Goal: Transaction & Acquisition: Download file/media

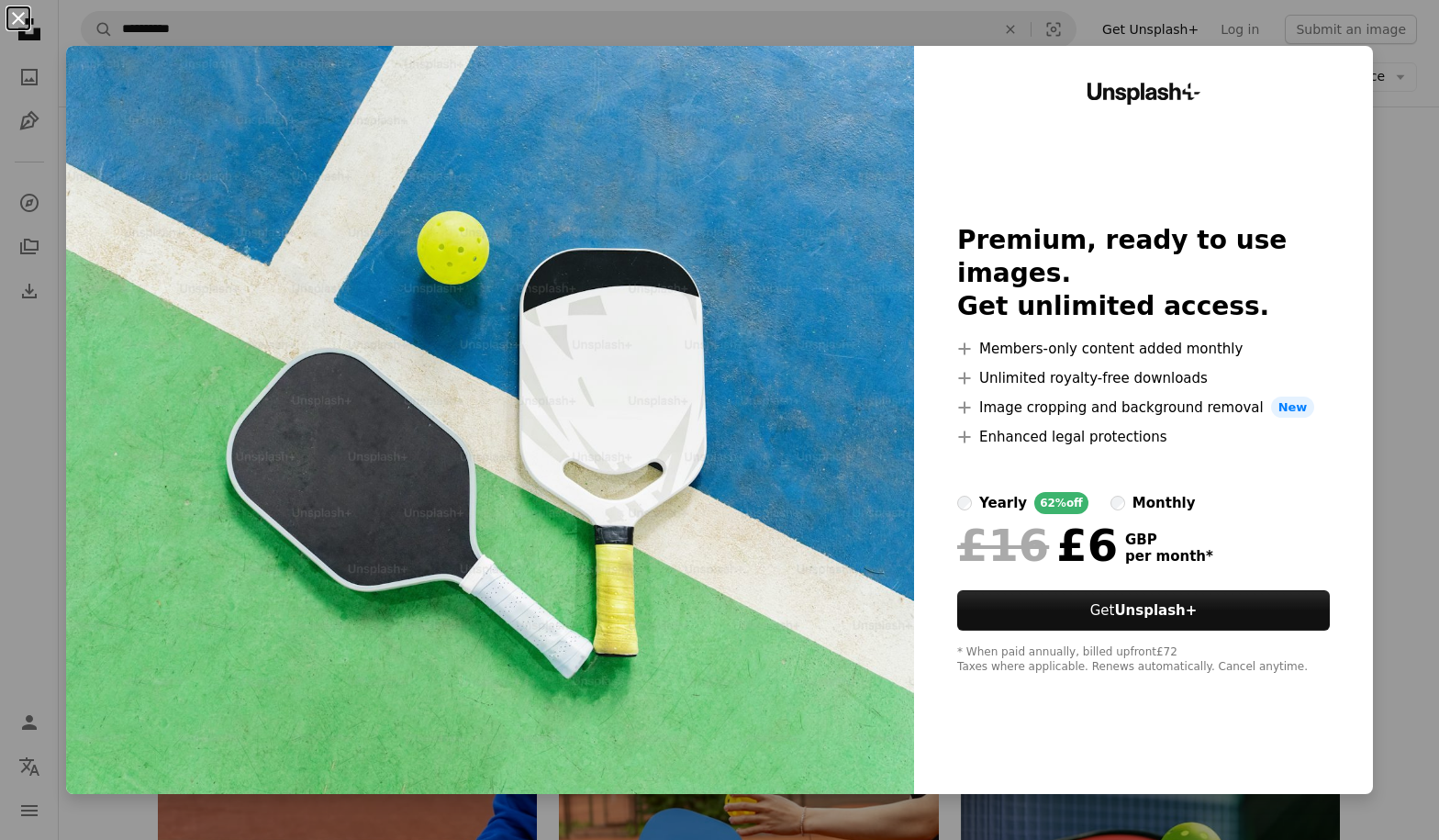
click at [19, 11] on button "An X shape" at bounding box center [19, 19] width 22 height 22
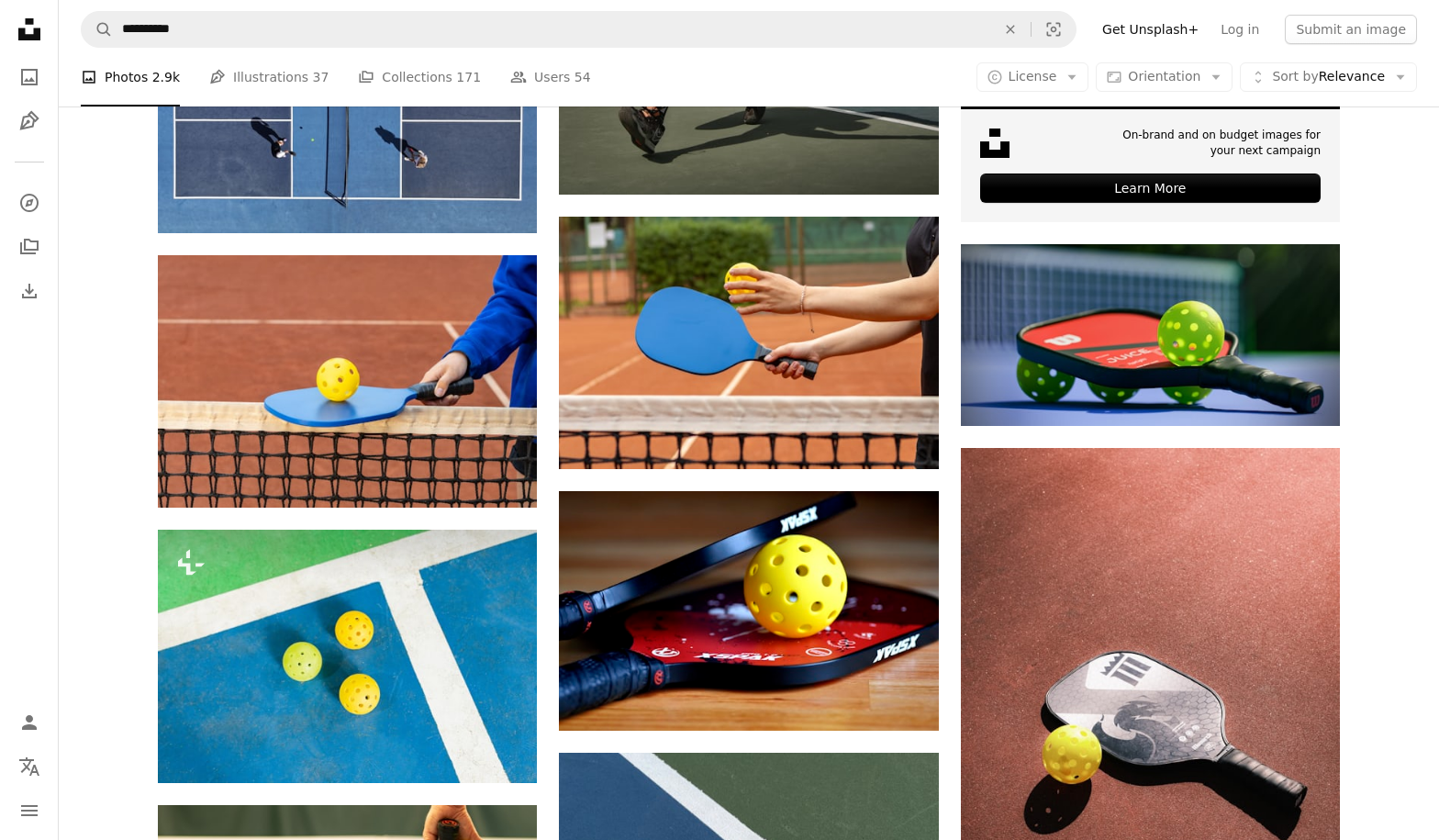
scroll to position [525, 0]
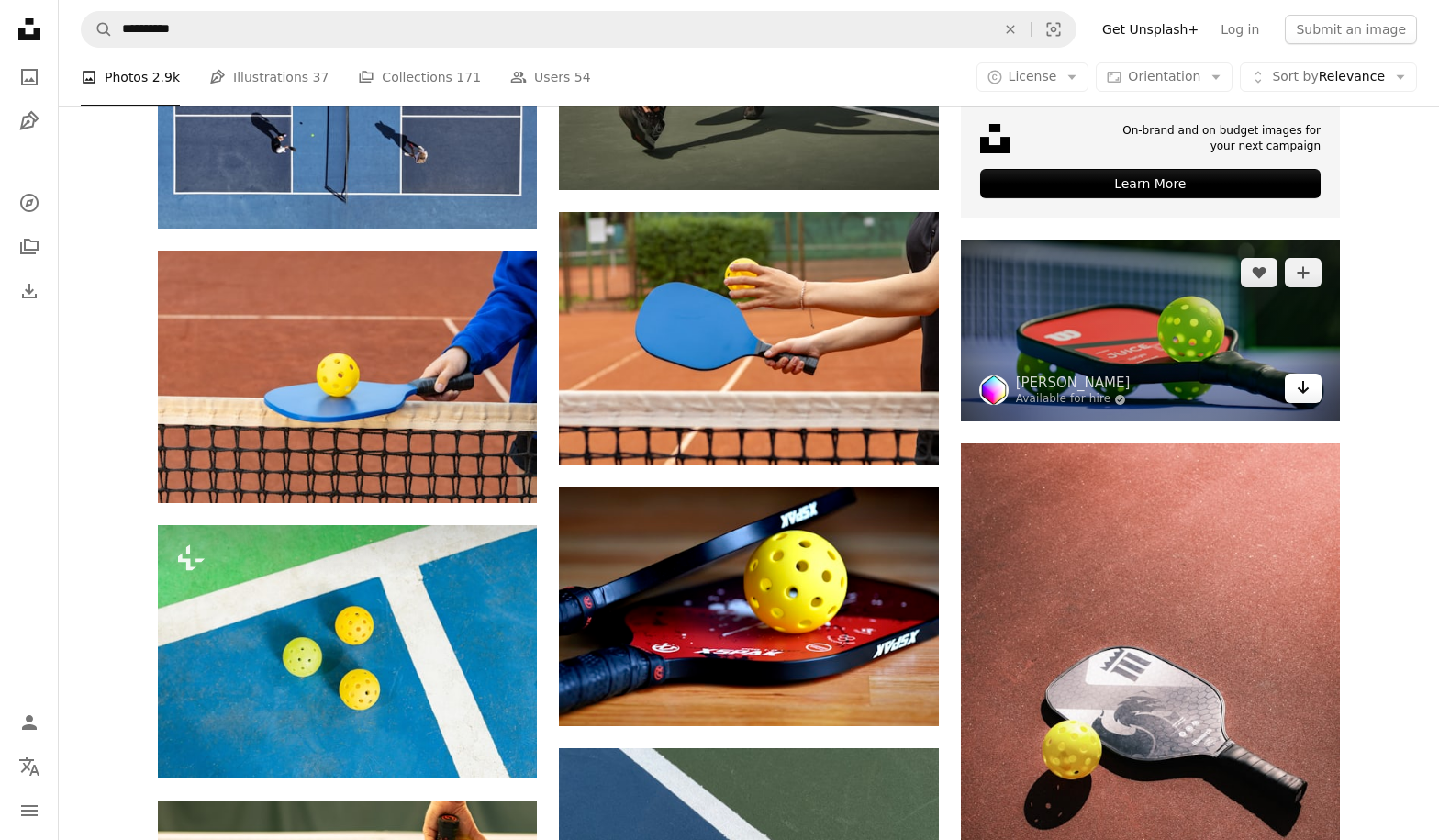
click at [1306, 376] on icon "Arrow pointing down" at bounding box center [1303, 387] width 15 height 22
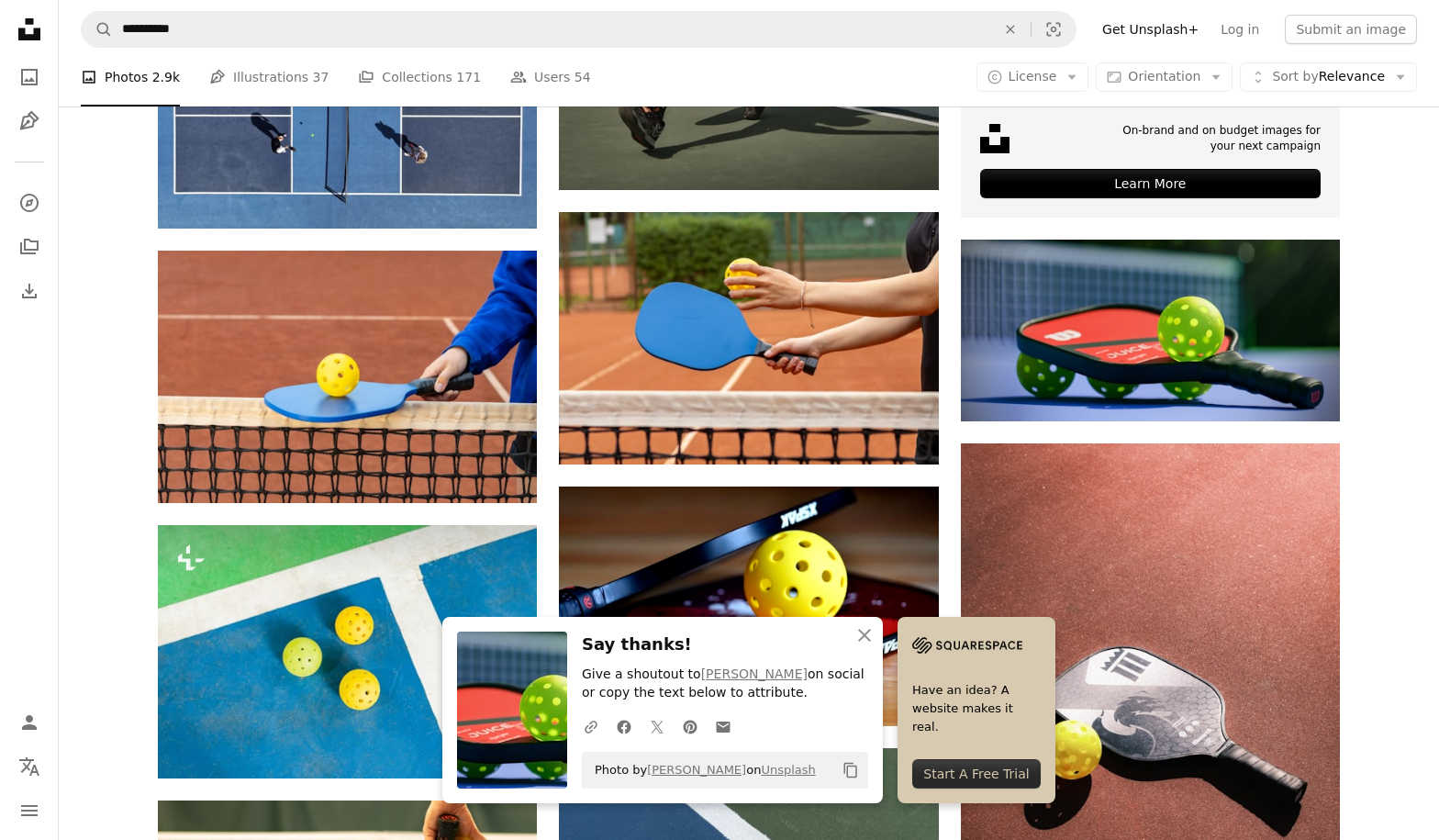
click at [596, 770] on span "Photo by [PERSON_NAME] on Unsplash" at bounding box center [700, 770] width 231 height 29
drag, startPoint x: 596, startPoint y: 770, endPoint x: 794, endPoint y: 779, distance: 198.2
click at [794, 779] on span "Photo by [PERSON_NAME] on Unsplash" at bounding box center [700, 770] width 231 height 29
copy span "Photo by [PERSON_NAME] on Unsplash"
click at [863, 633] on icon "An X shape" at bounding box center [865, 635] width 22 height 22
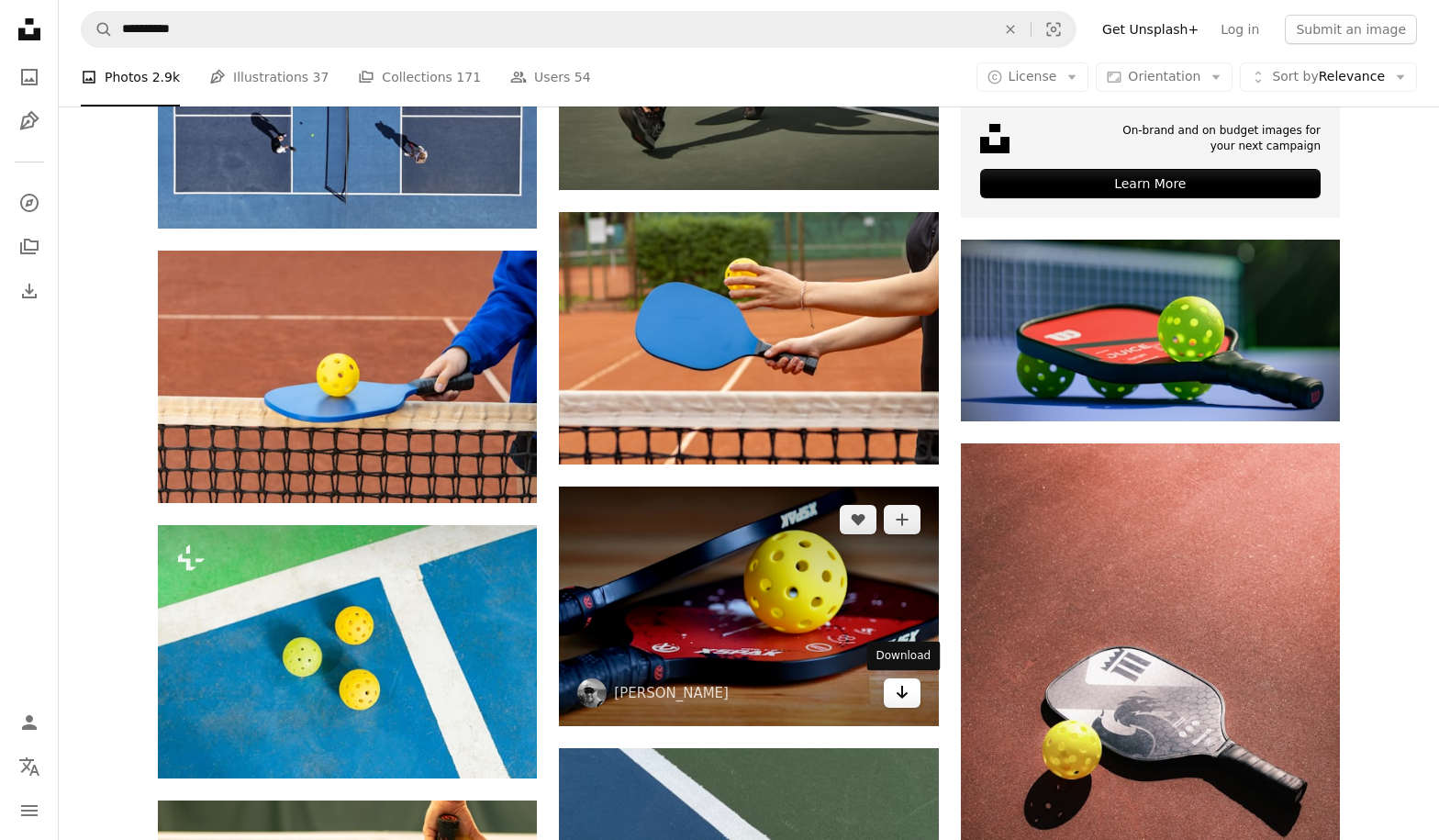
click at [904, 687] on icon "Arrow pointing down" at bounding box center [902, 692] width 15 height 22
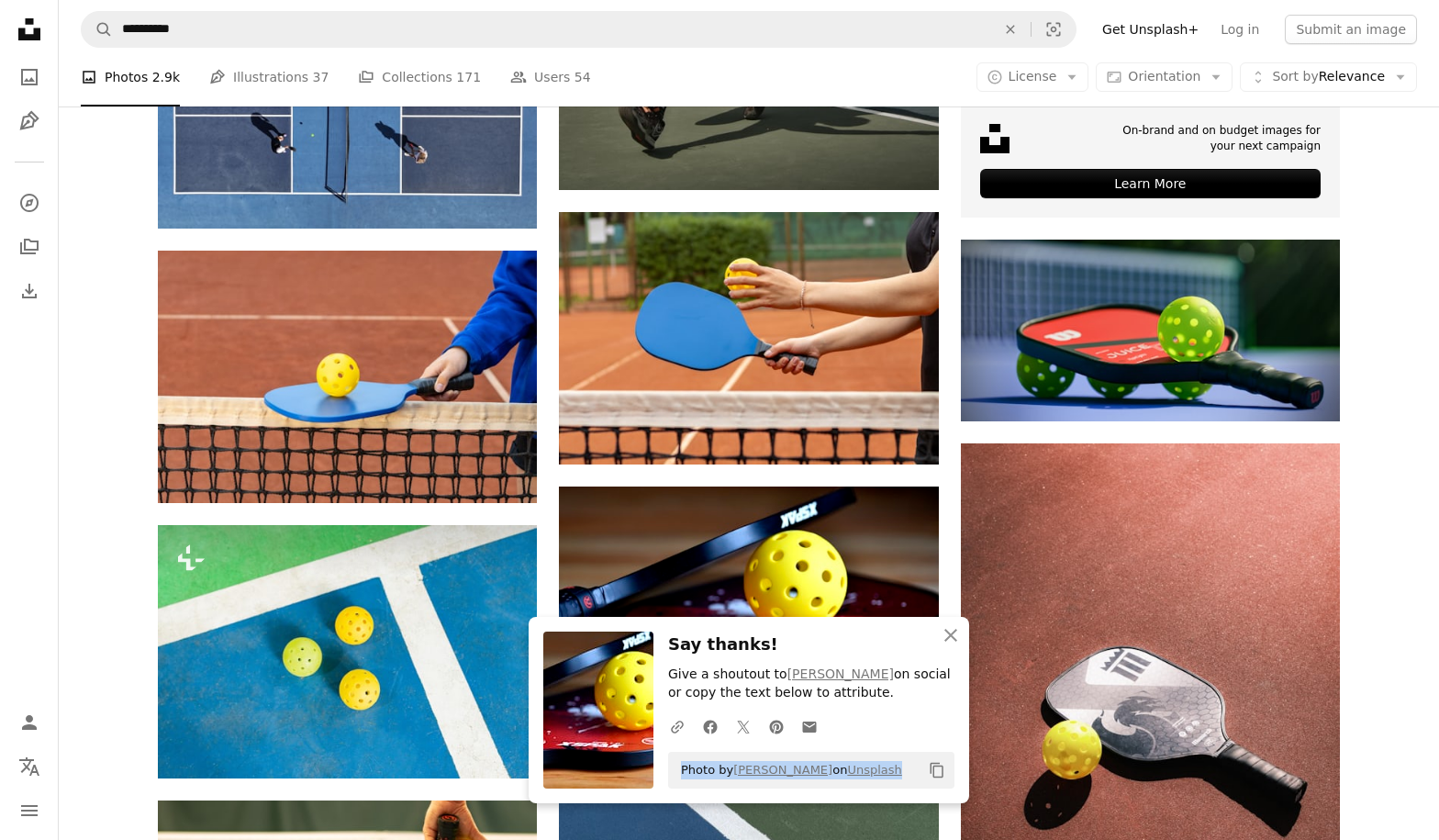
drag, startPoint x: 682, startPoint y: 767, endPoint x: 884, endPoint y: 773, distance: 202.1
click at [884, 773] on div "Photo by [PERSON_NAME] on Unsplash Copy content" at bounding box center [811, 771] width 286 height 37
copy span "Photo by [PERSON_NAME] on Unsplash"
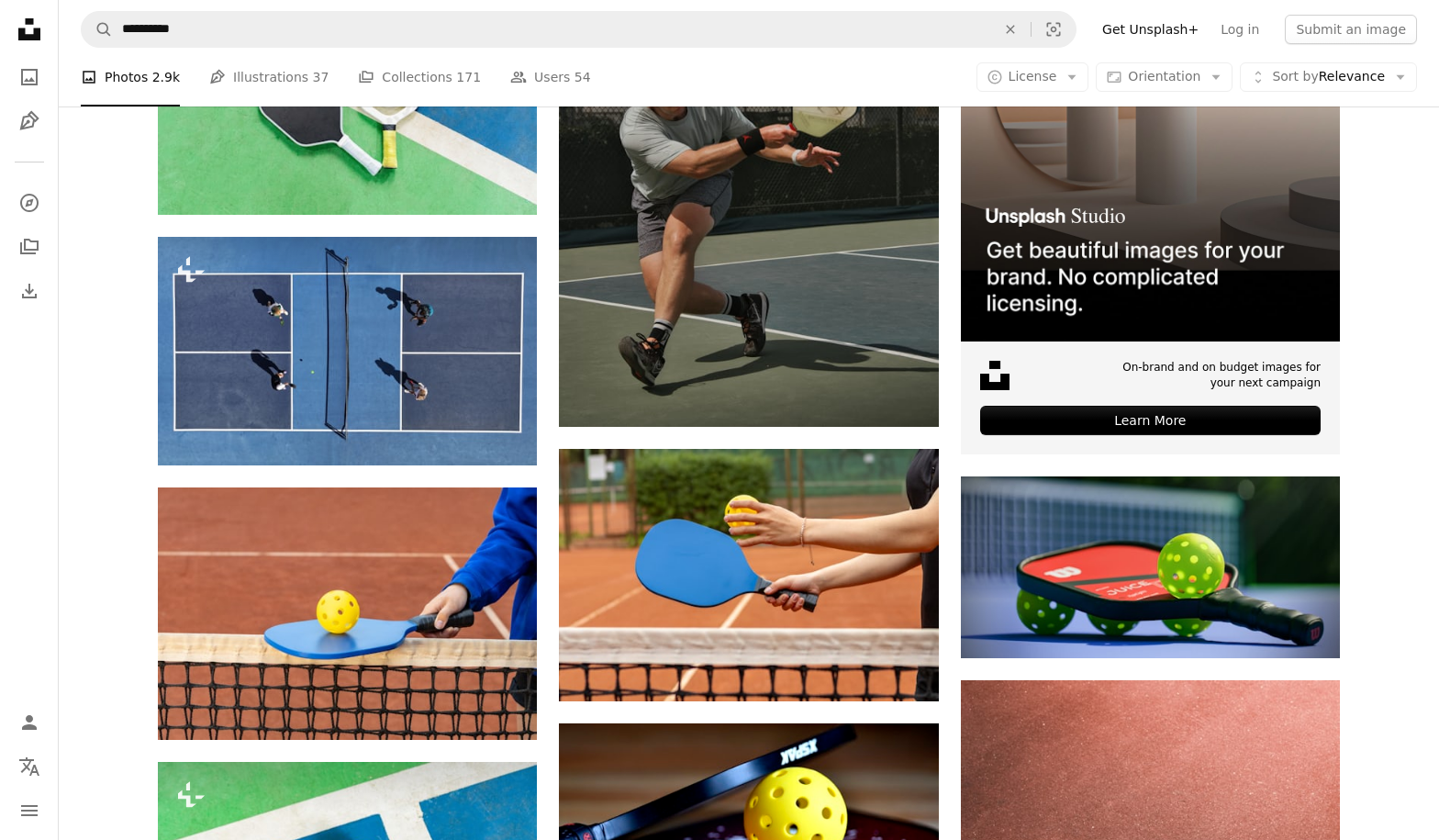
scroll to position [281, 0]
